Goal: Transaction & Acquisition: Purchase product/service

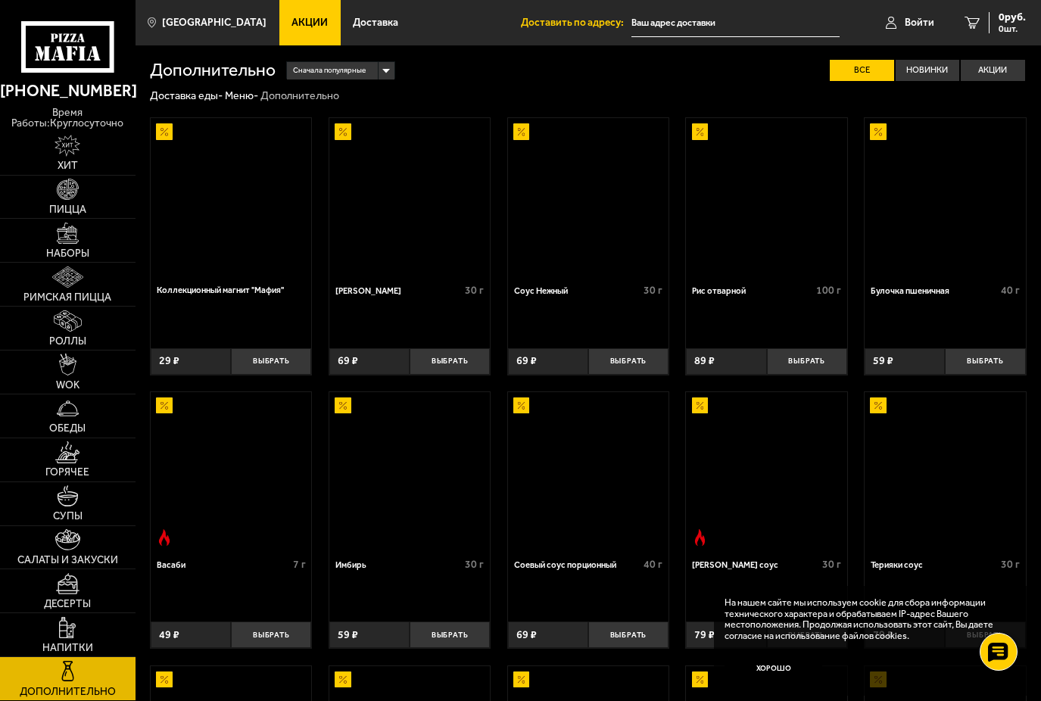
click at [197, 158] on img at bounding box center [230, 197] width 159 height 159
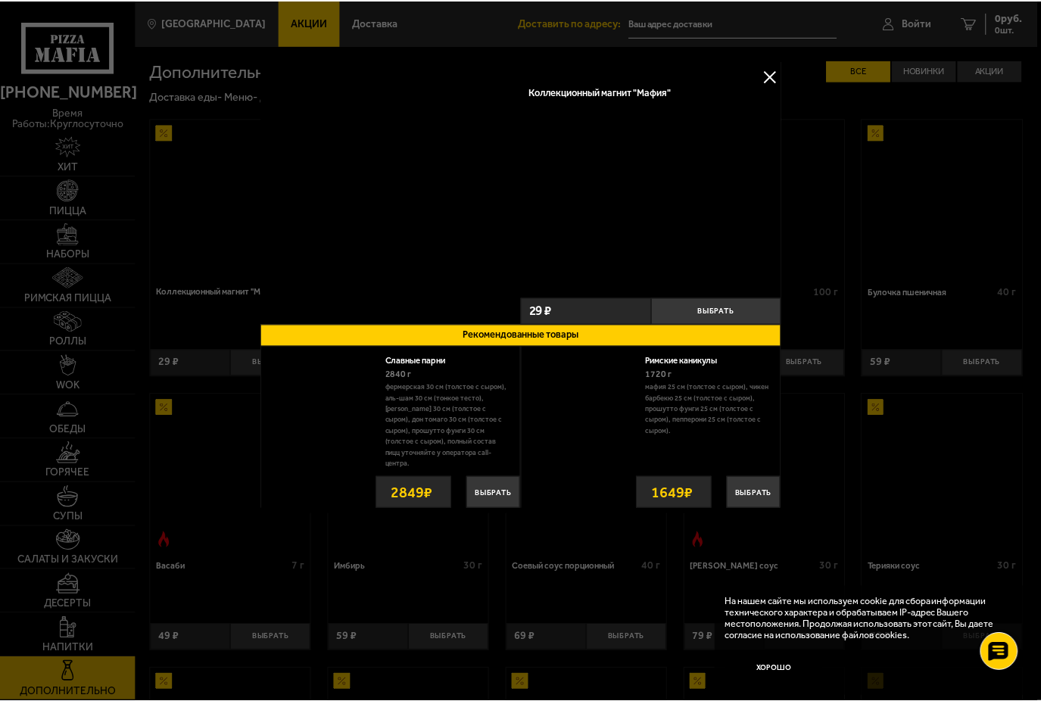
scroll to position [358, 0]
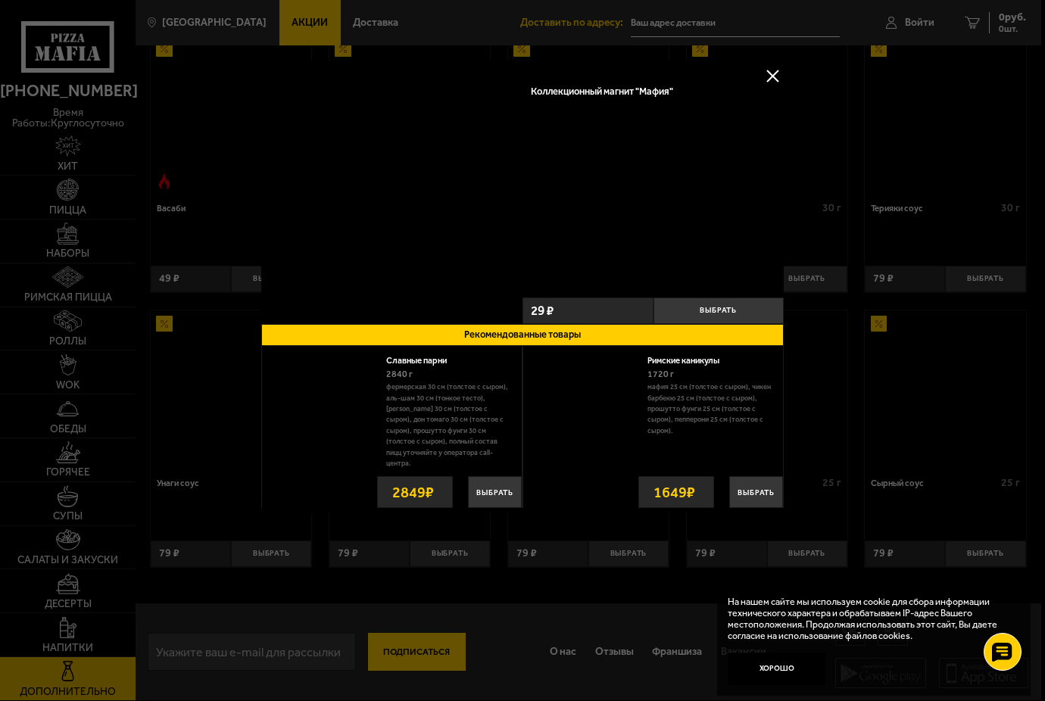
click at [198, 154] on div at bounding box center [522, 350] width 1045 height 701
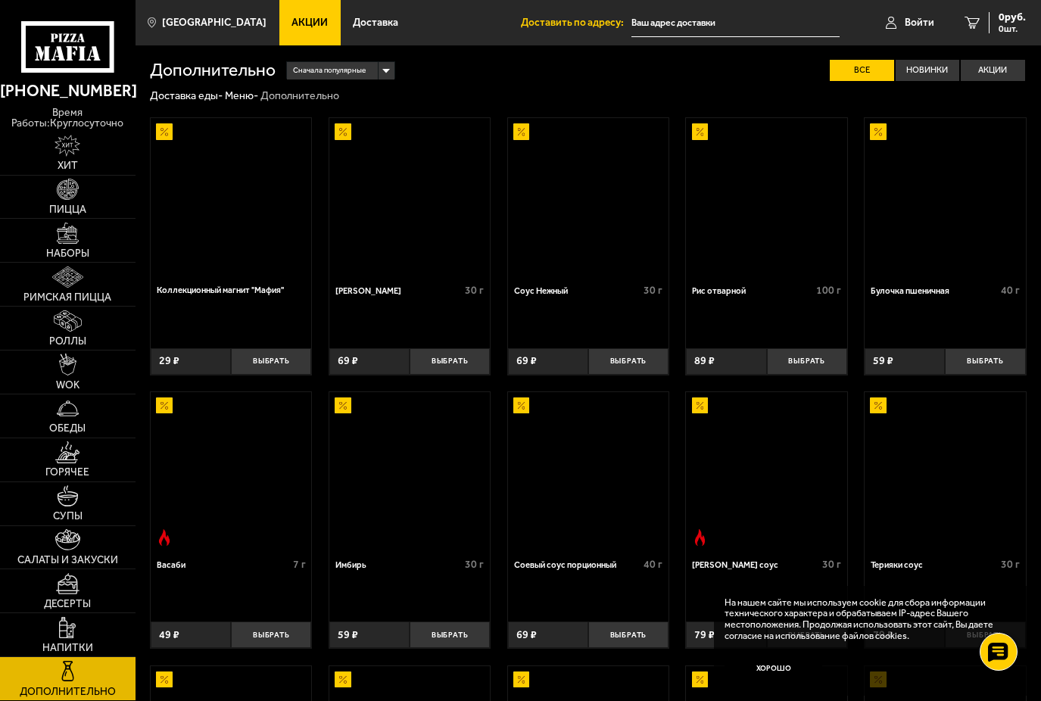
scroll to position [358, 0]
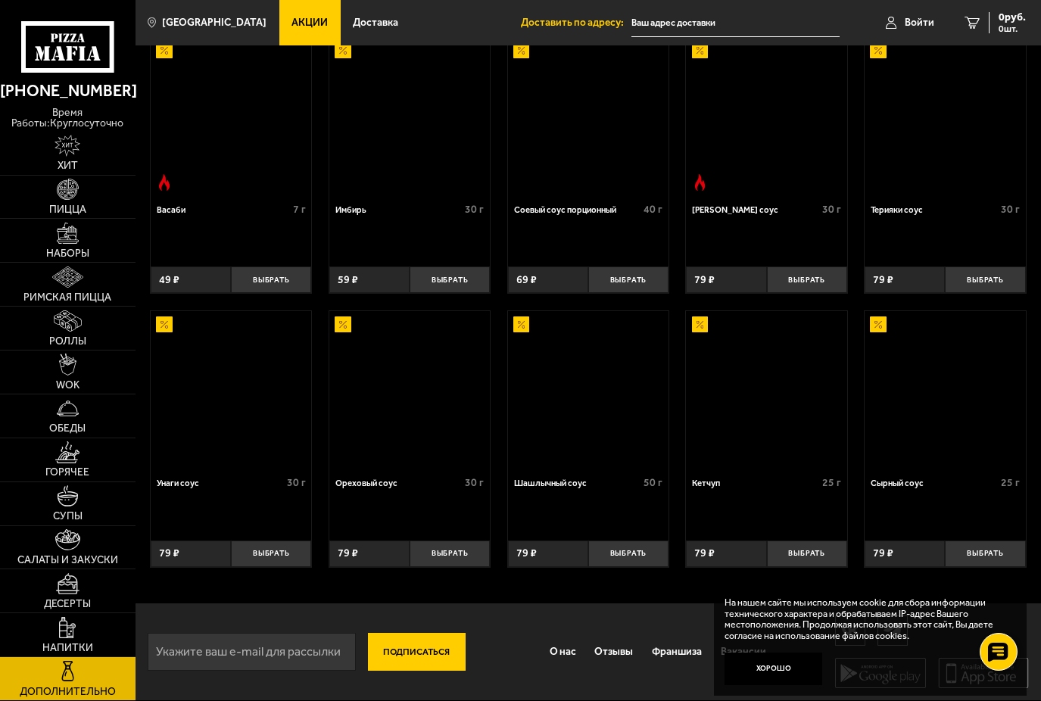
click at [727, 21] on input "text" at bounding box center [736, 23] width 208 height 28
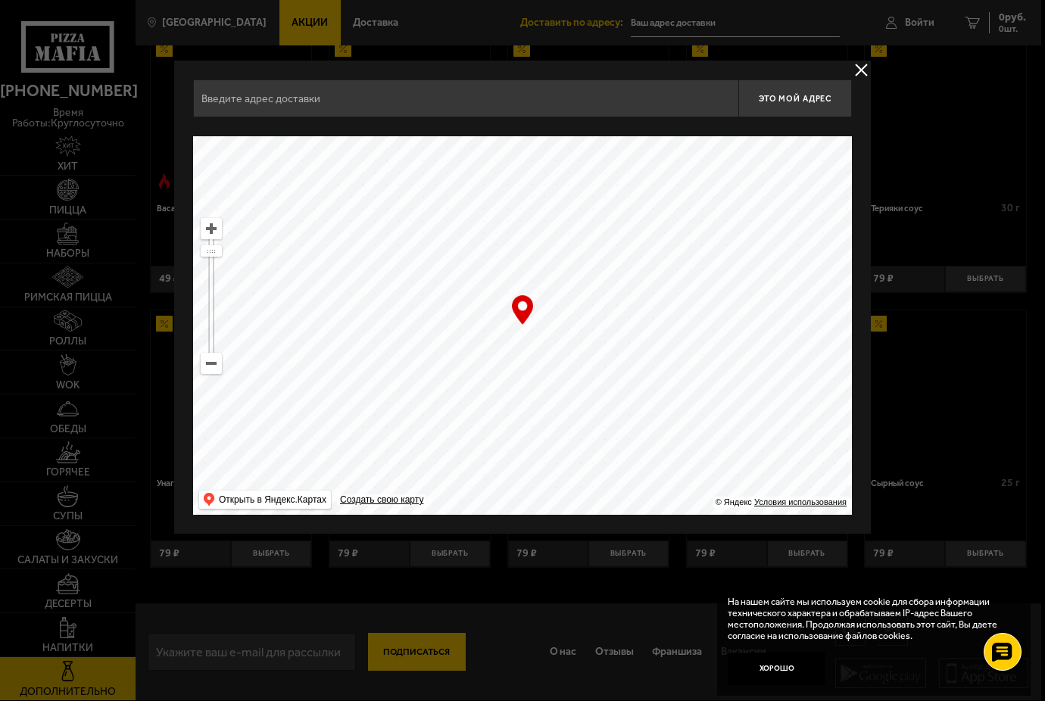
click at [413, 654] on div at bounding box center [522, 350] width 1045 height 701
